Goal: Task Accomplishment & Management: Manage account settings

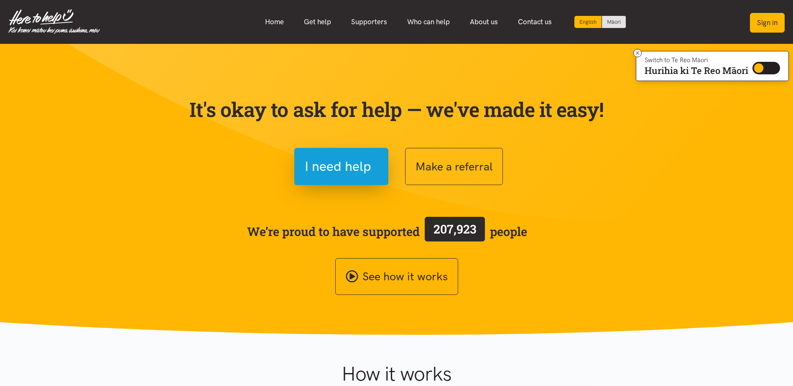
click at [767, 22] on button "Sign in" at bounding box center [767, 23] width 35 height 20
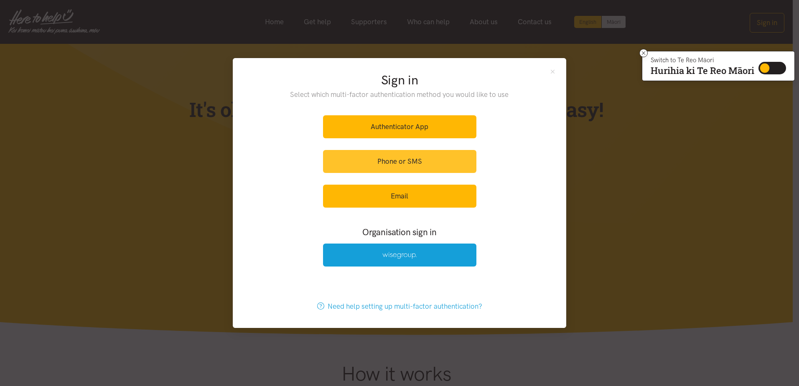
click at [389, 164] on link "Phone or SMS" at bounding box center [399, 161] width 153 height 23
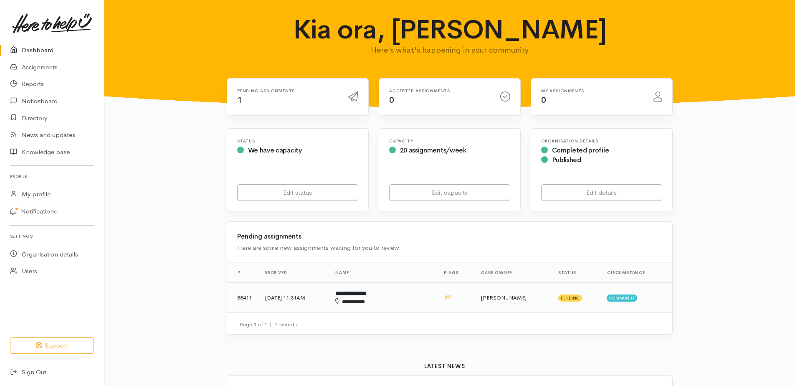
click at [280, 295] on td "4 Sep 2025, 11:31AM" at bounding box center [294, 298] width 70 height 30
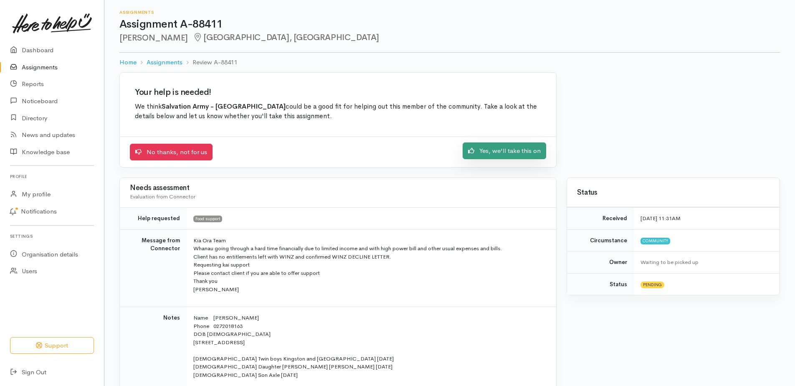
click at [502, 152] on link "Yes, we'll take this on" at bounding box center [505, 150] width 84 height 17
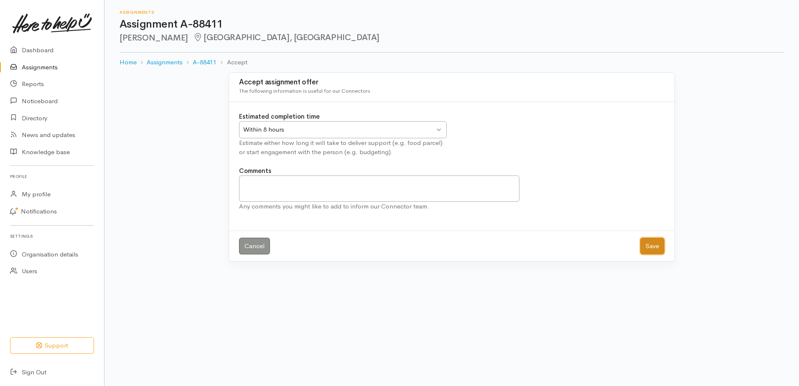
click at [653, 247] on button "Save" at bounding box center [652, 246] width 24 height 17
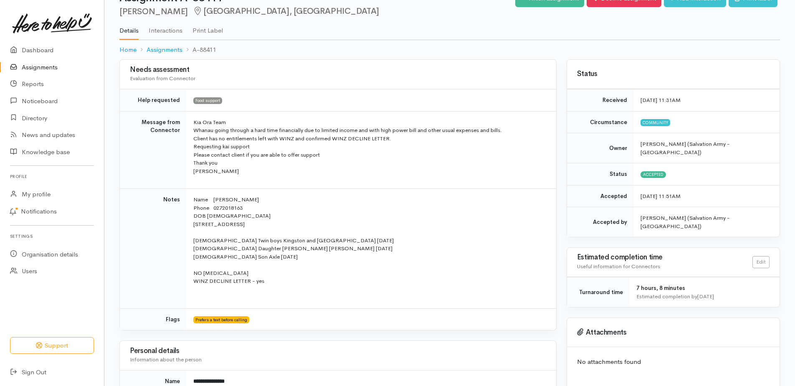
scroll to position [13, 0]
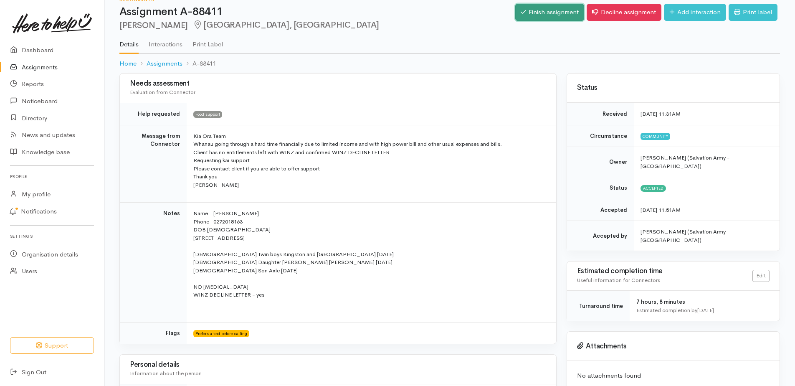
click at [537, 8] on link "Finish assignment" at bounding box center [550, 12] width 69 height 17
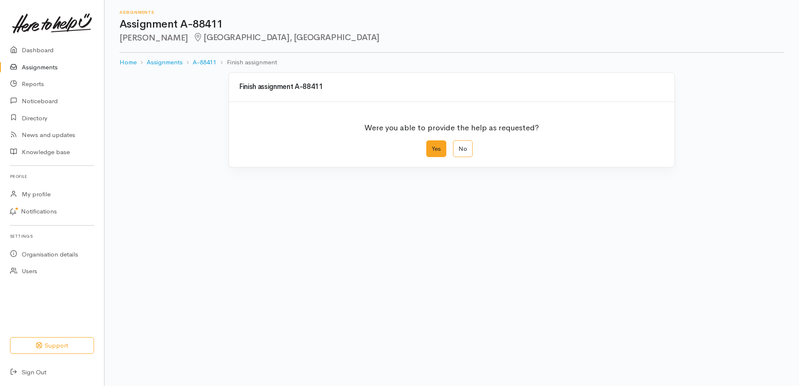
click at [437, 145] on label "Yes" at bounding box center [436, 148] width 20 height 17
click at [432, 145] on input "Yes" at bounding box center [428, 142] width 5 height 5
radio input "true"
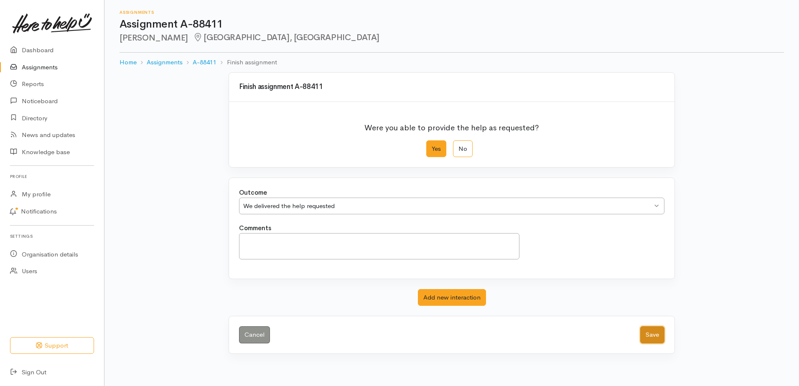
click at [654, 336] on button "Save" at bounding box center [652, 334] width 24 height 17
